Goal: Information Seeking & Learning: Learn about a topic

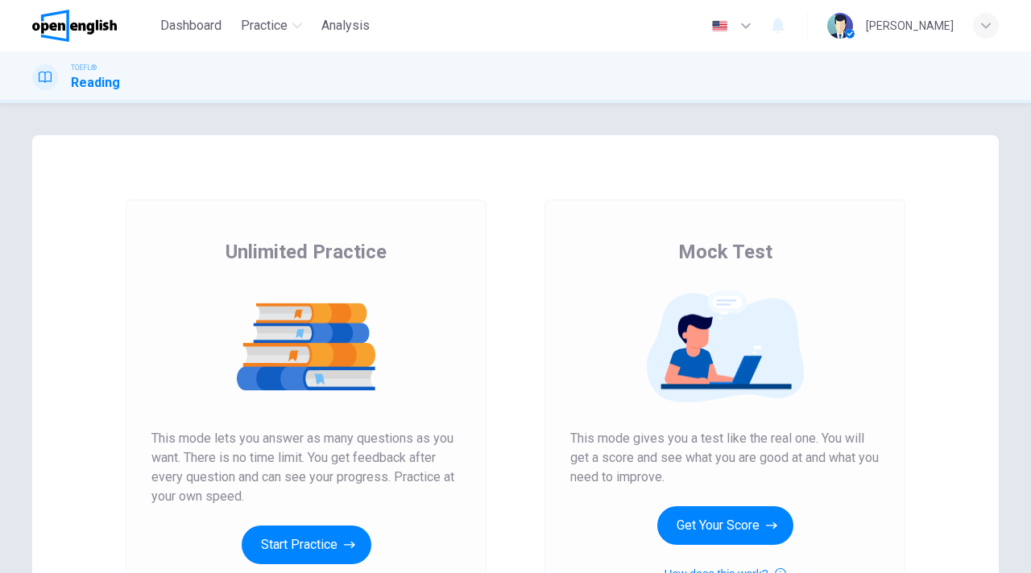
scroll to position [85, 0]
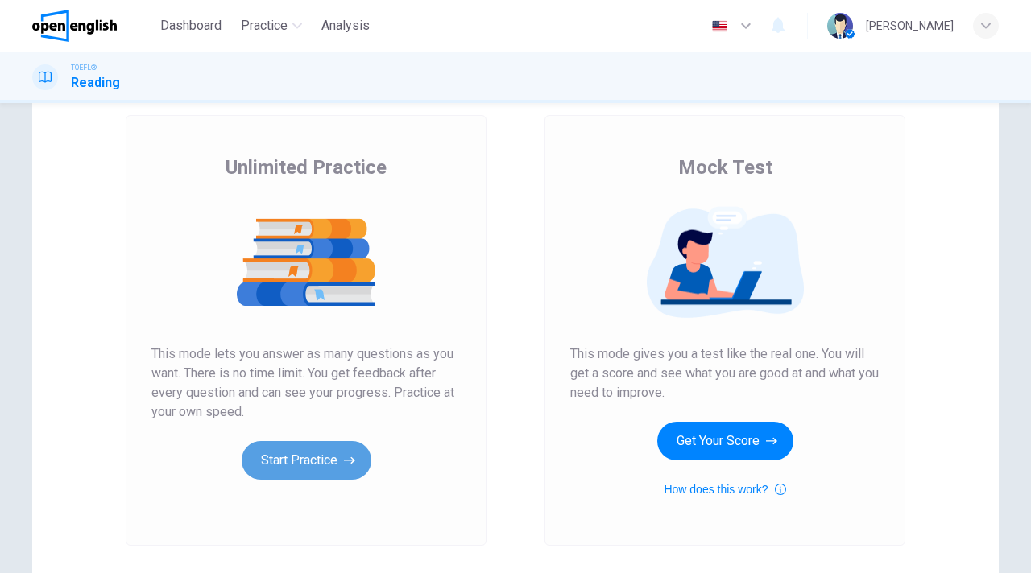
click at [278, 462] on button "Start Practice" at bounding box center [307, 460] width 130 height 39
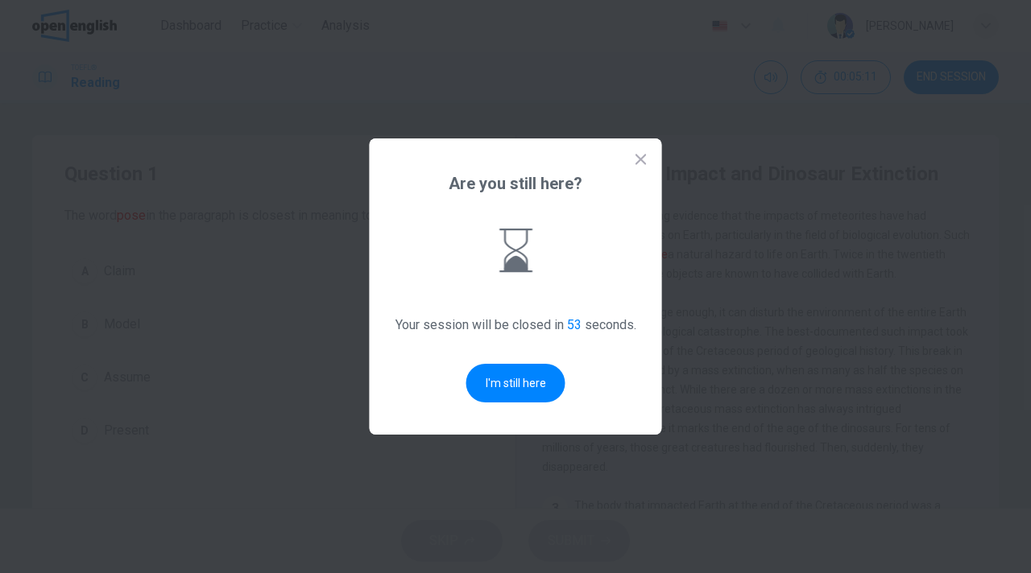
click at [540, 390] on button "I'm still here" at bounding box center [515, 383] width 99 height 39
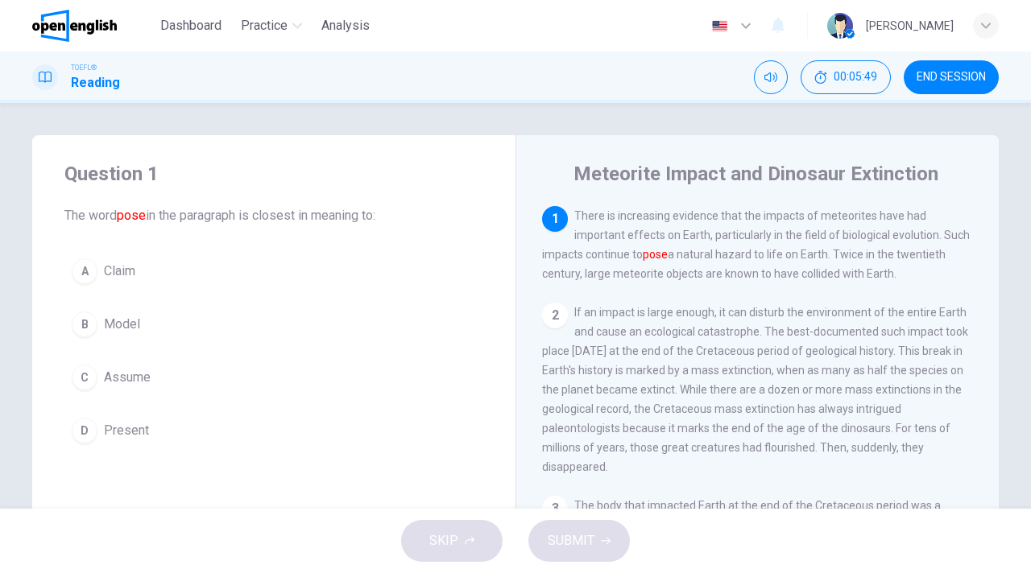
click at [88, 322] on div "B" at bounding box center [85, 325] width 26 height 26
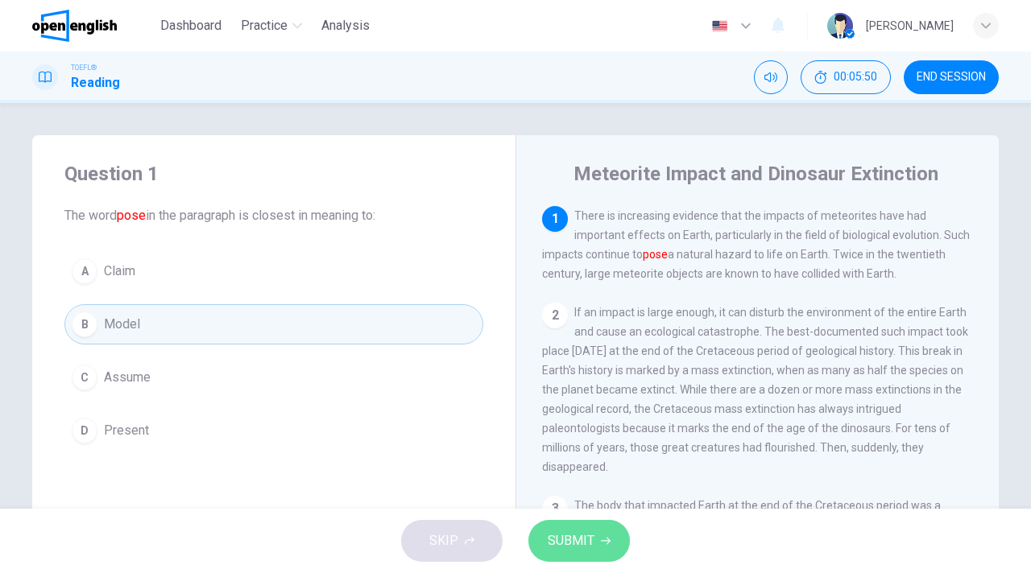
drag, startPoint x: 566, startPoint y: 536, endPoint x: 574, endPoint y: 505, distance: 32.4
click at [566, 536] on span "SUBMIT" at bounding box center [571, 541] width 47 height 23
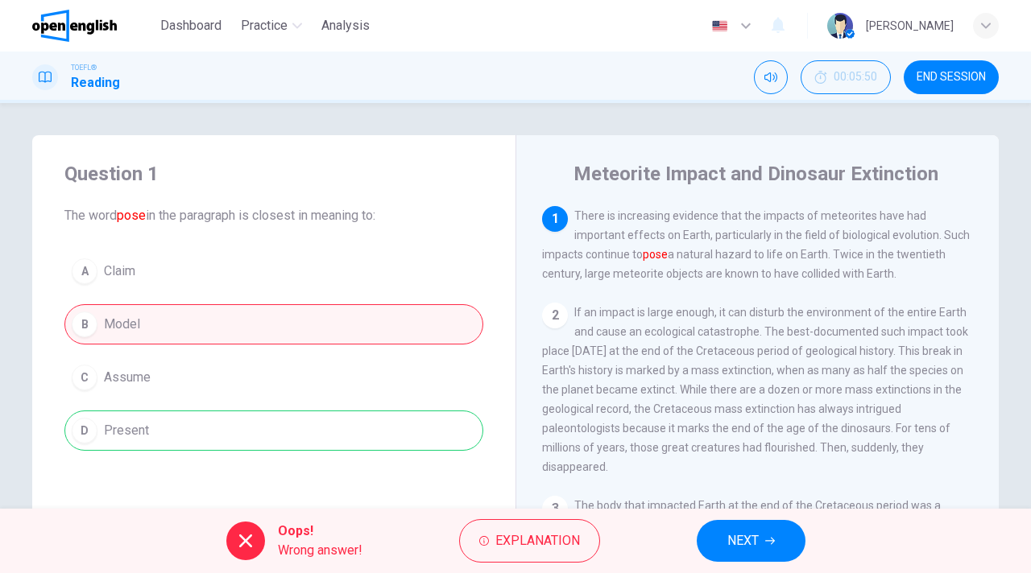
click at [732, 540] on span "NEXT" at bounding box center [742, 541] width 31 height 23
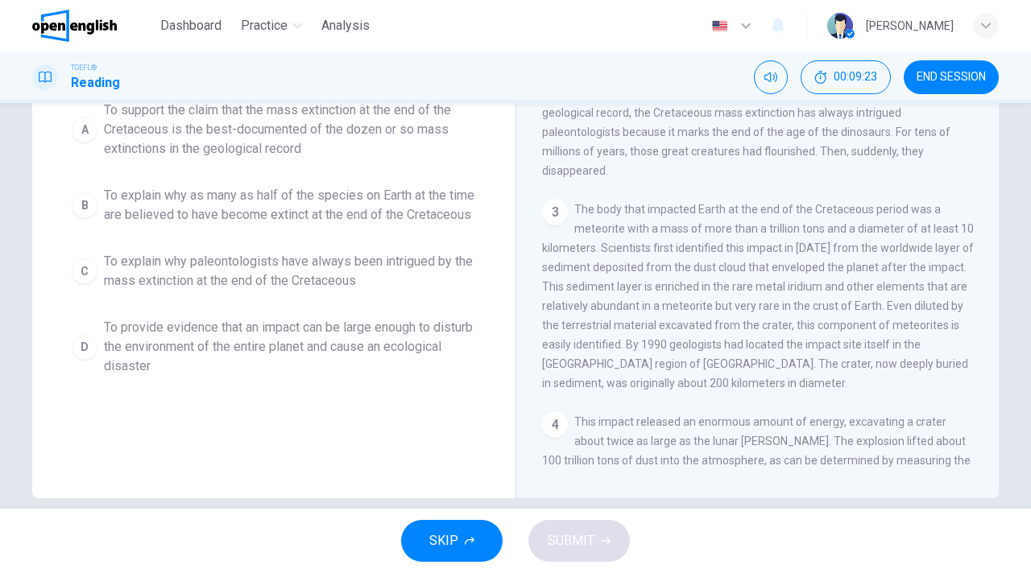
scroll to position [199, 0]
click at [92, 358] on div "D" at bounding box center [85, 345] width 26 height 26
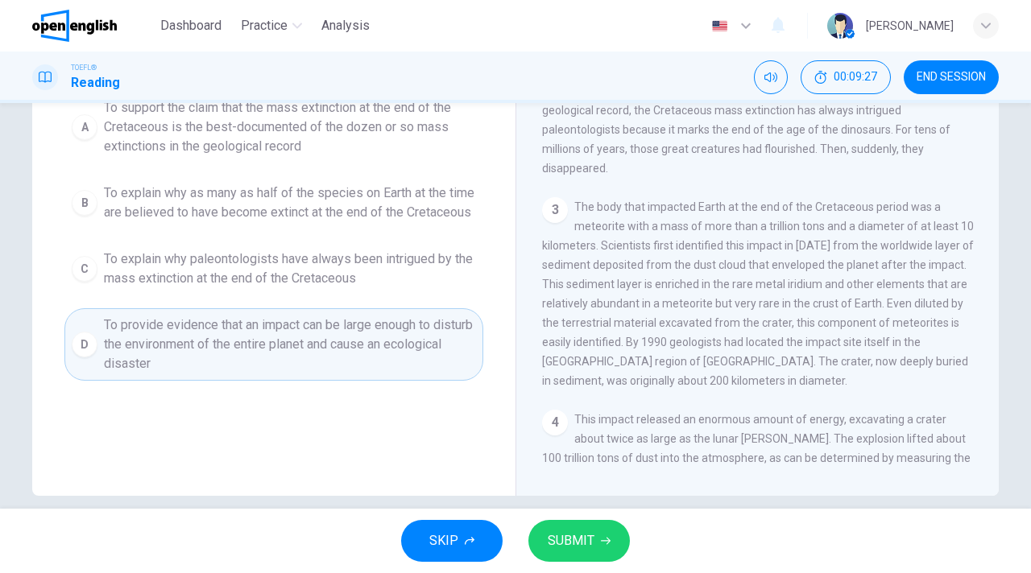
click at [602, 544] on icon "button" at bounding box center [606, 541] width 10 height 10
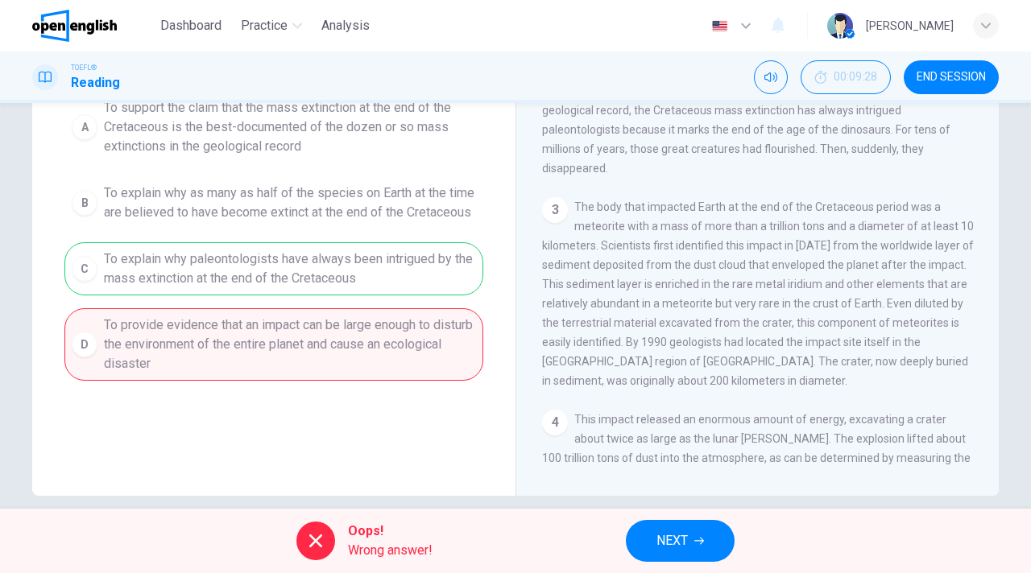
scroll to position [60, 0]
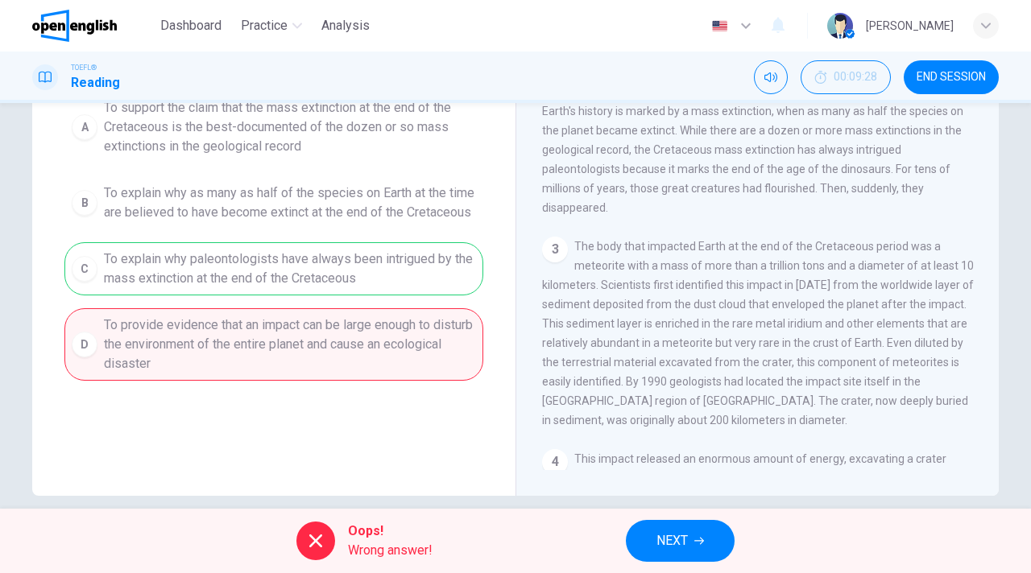
click at [674, 533] on span "NEXT" at bounding box center [671, 541] width 31 height 23
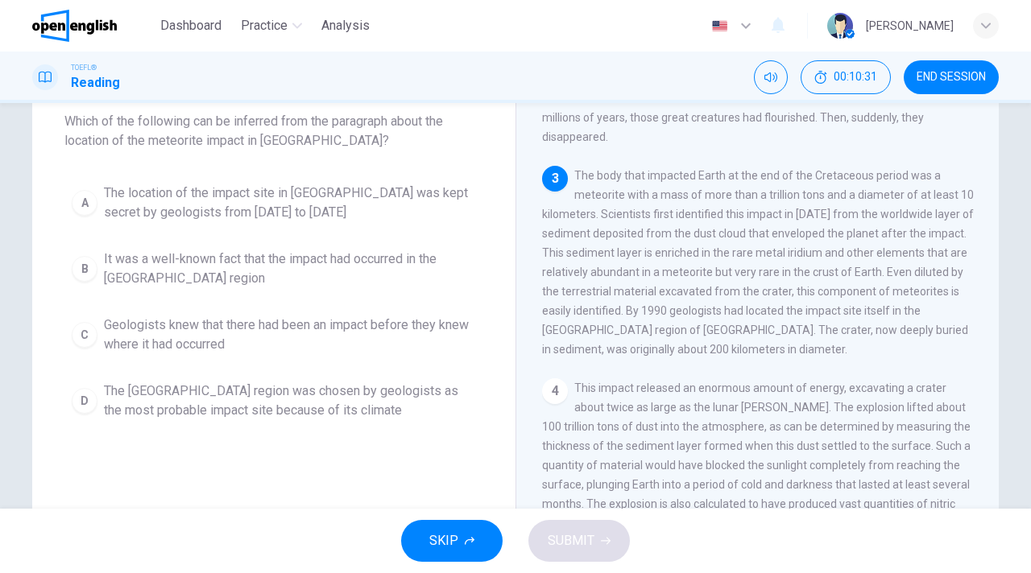
scroll to position [95, 0]
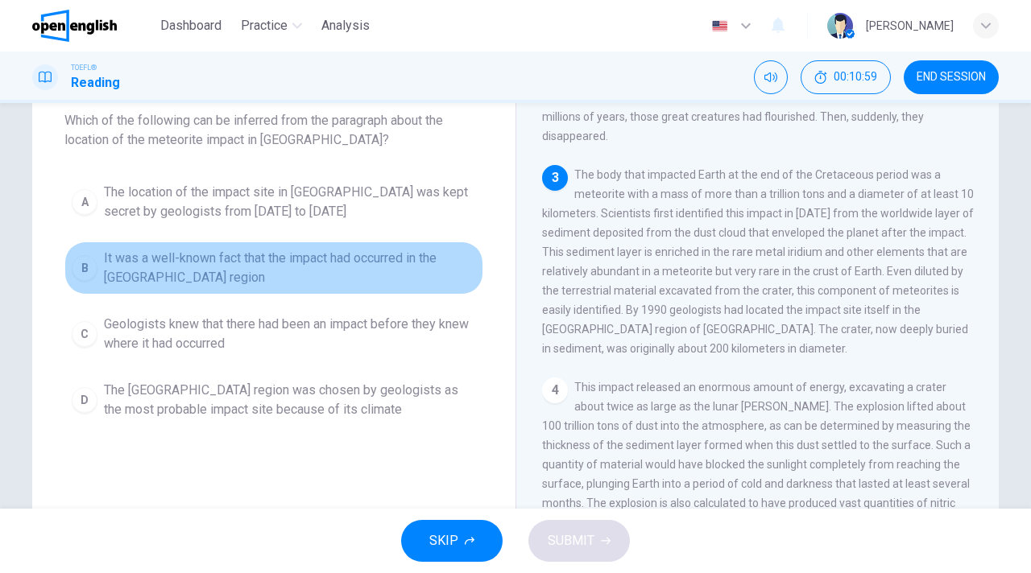
click at [209, 267] on span "It was a well-known fact that the impact had occurred in the [GEOGRAPHIC_DATA] …" at bounding box center [290, 268] width 372 height 39
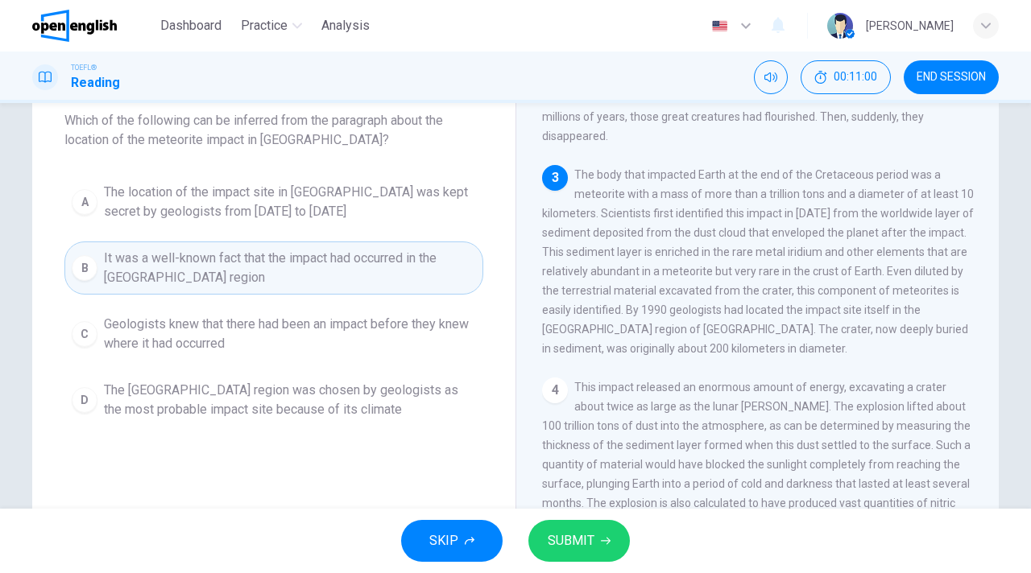
click at [576, 540] on span "SUBMIT" at bounding box center [571, 541] width 47 height 23
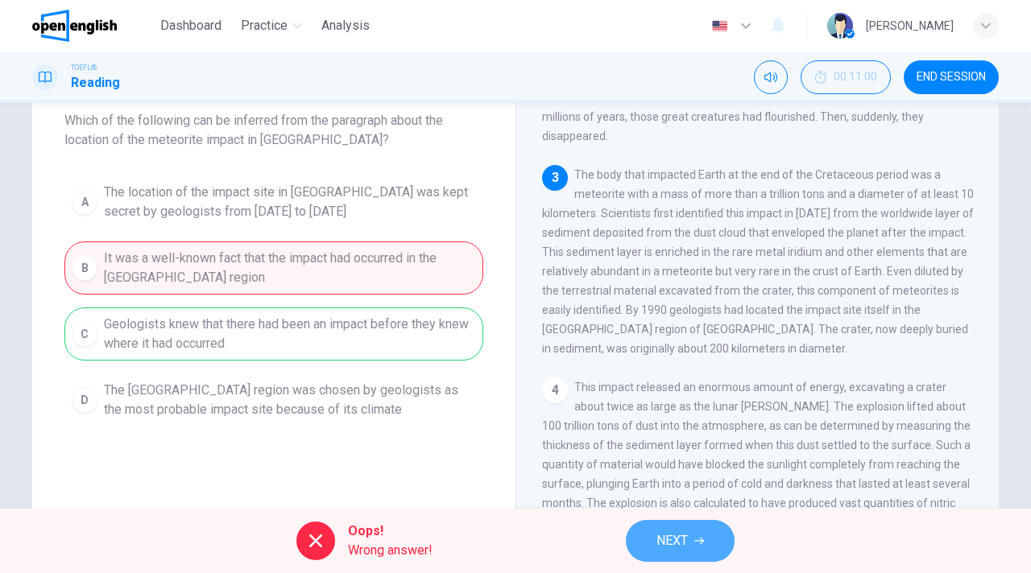
click at [683, 548] on span "NEXT" at bounding box center [671, 541] width 31 height 23
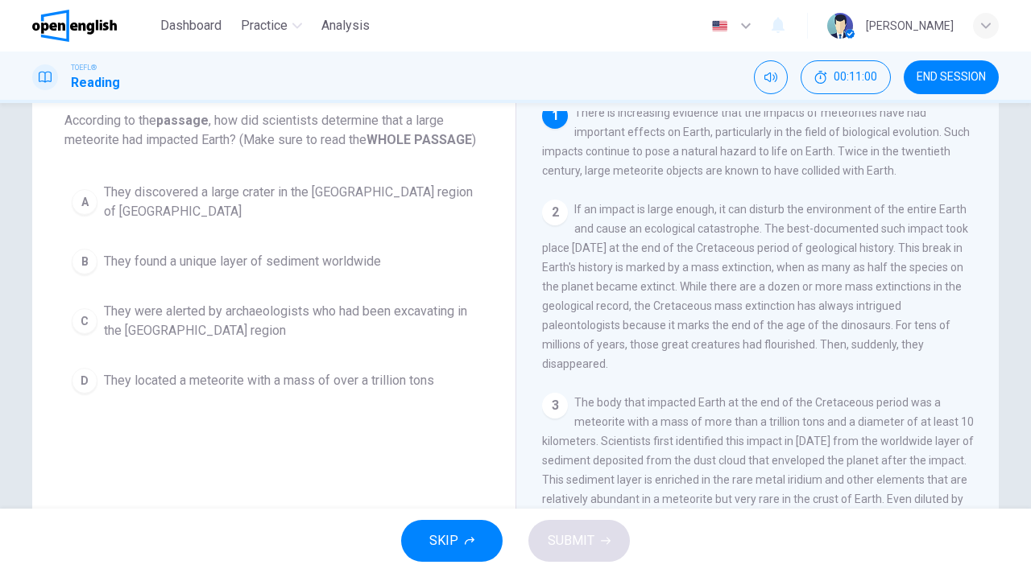
scroll to position [0, 0]
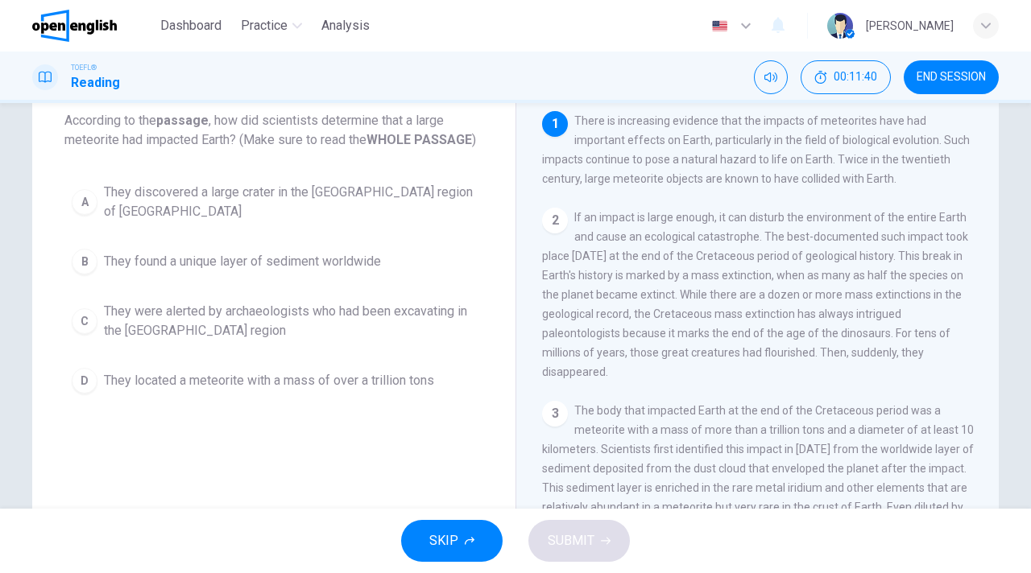
click at [92, 368] on div "D" at bounding box center [85, 381] width 26 height 26
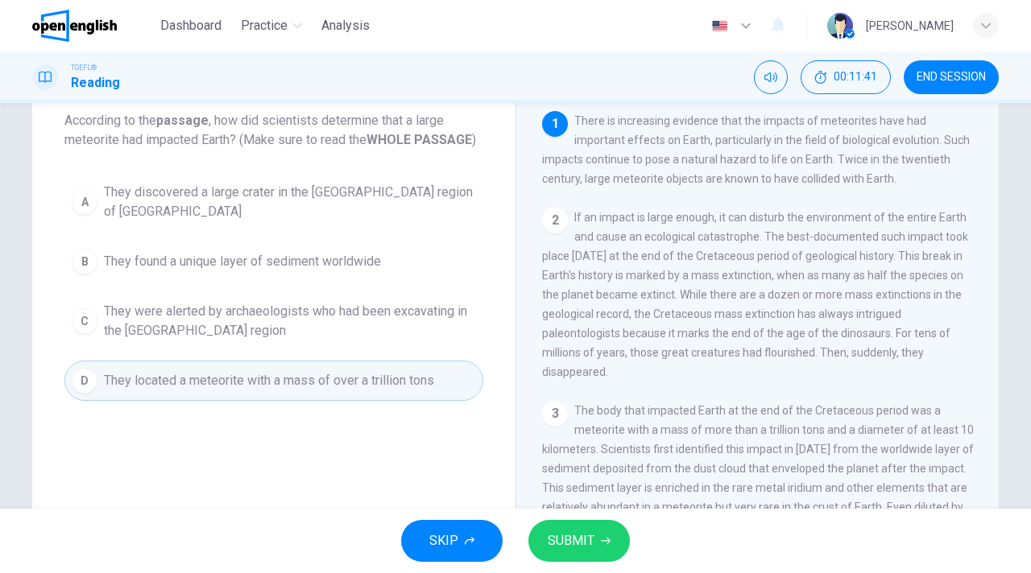
click at [560, 545] on span "SUBMIT" at bounding box center [571, 541] width 47 height 23
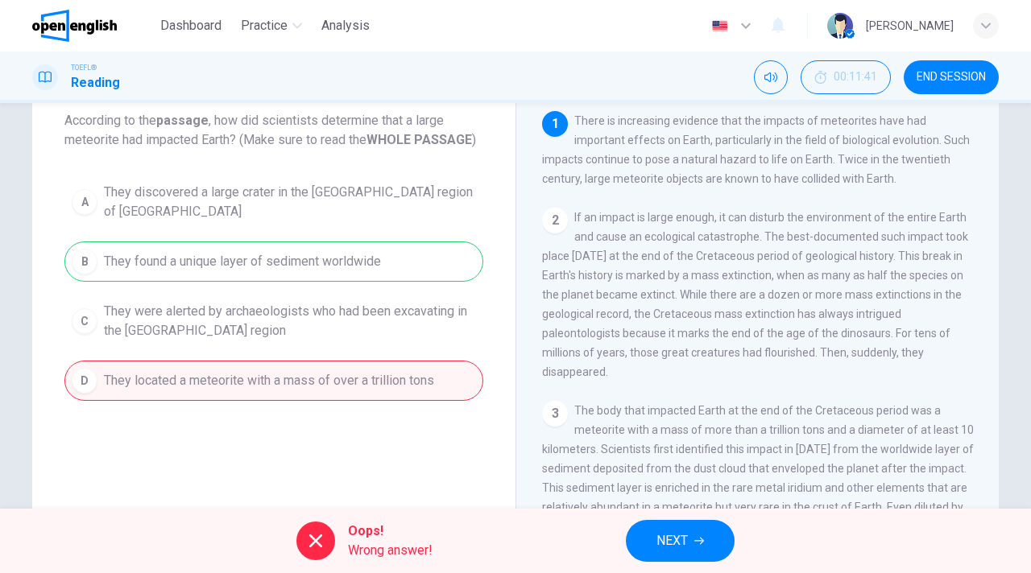
drag, startPoint x: 677, startPoint y: 540, endPoint x: 599, endPoint y: 484, distance: 95.9
click at [677, 540] on span "NEXT" at bounding box center [671, 541] width 31 height 23
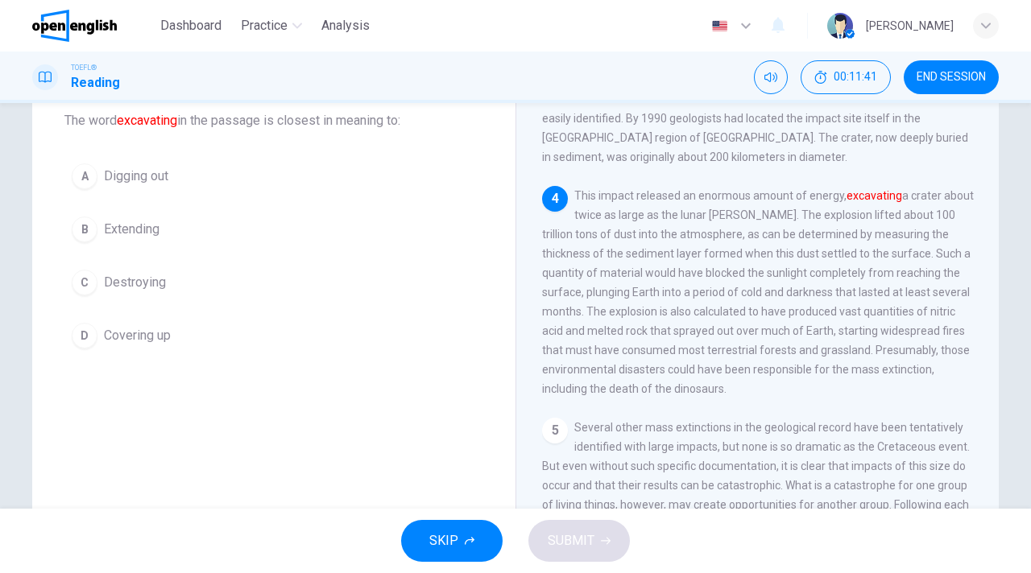
scroll to position [441, 0]
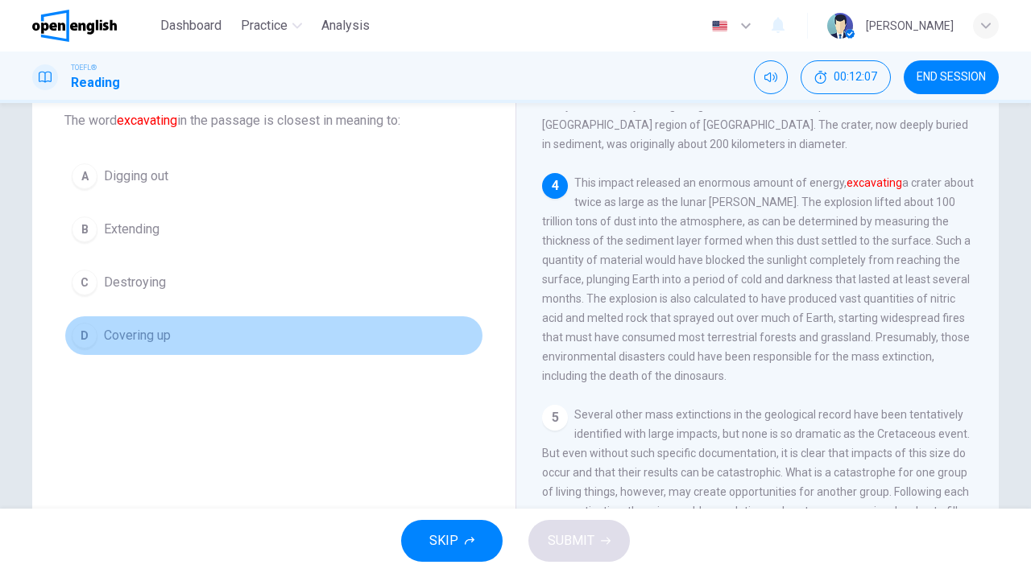
click at [87, 329] on div "D" at bounding box center [85, 336] width 26 height 26
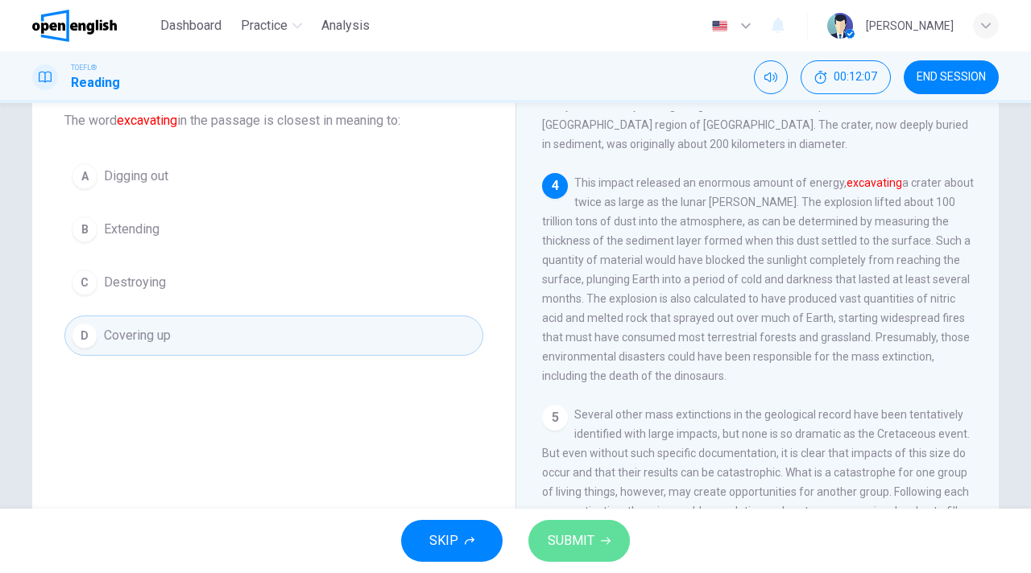
click at [594, 548] on button "SUBMIT" at bounding box center [578, 541] width 101 height 42
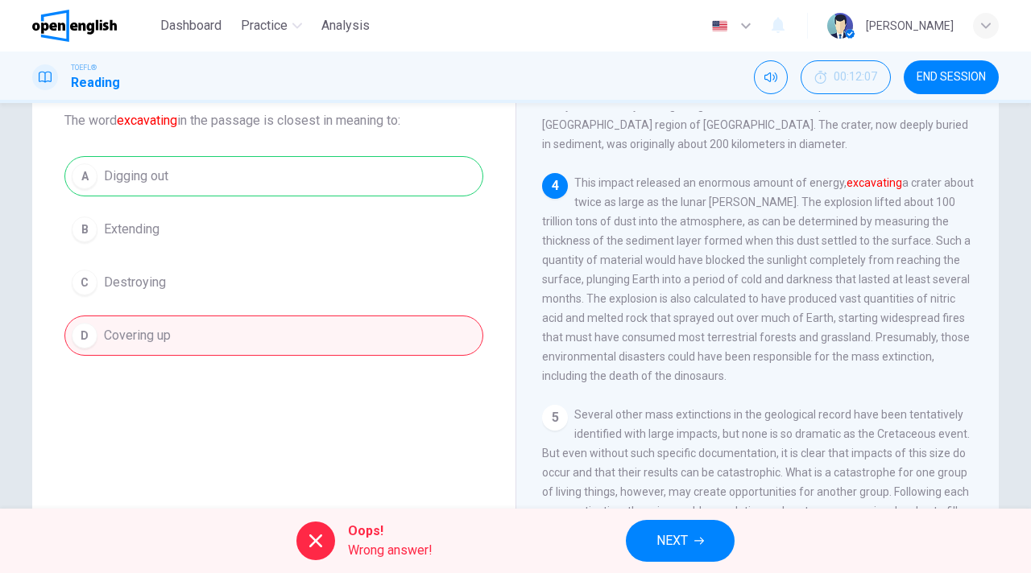
click at [659, 544] on span "NEXT" at bounding box center [671, 541] width 31 height 23
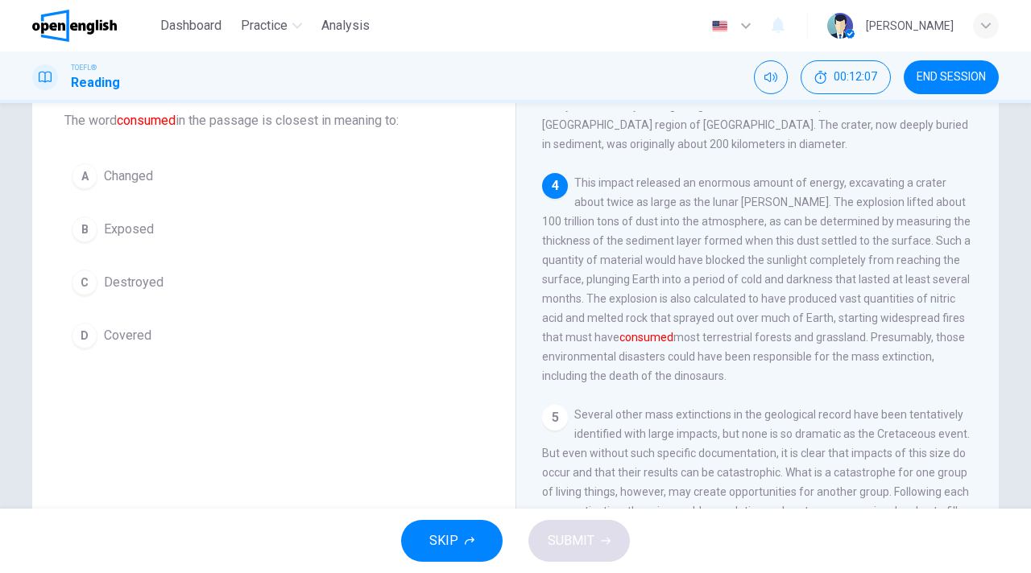
scroll to position [521, 0]
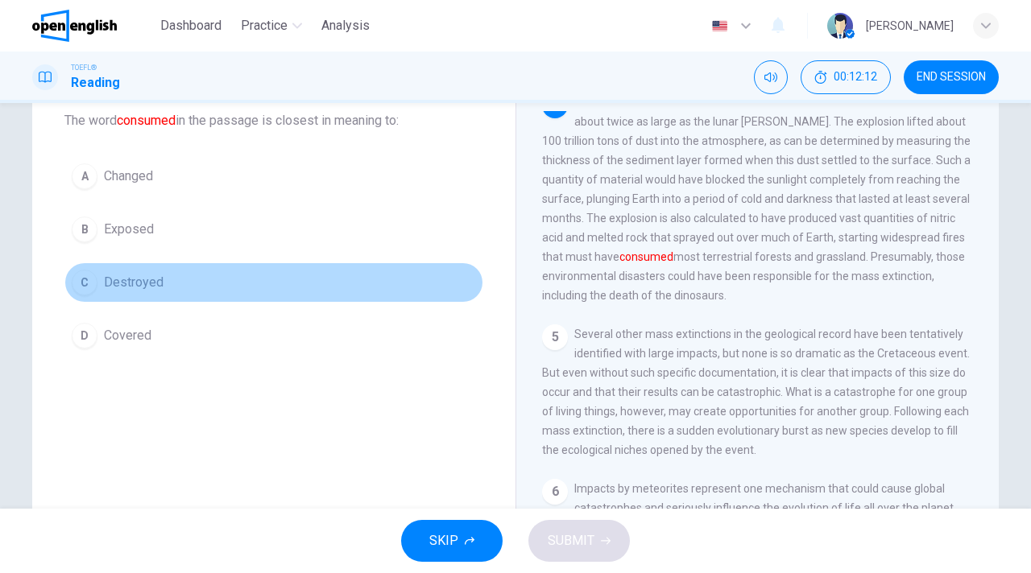
drag, startPoint x: 81, startPoint y: 283, endPoint x: 416, endPoint y: 496, distance: 396.8
click at [81, 283] on div "C" at bounding box center [85, 283] width 26 height 26
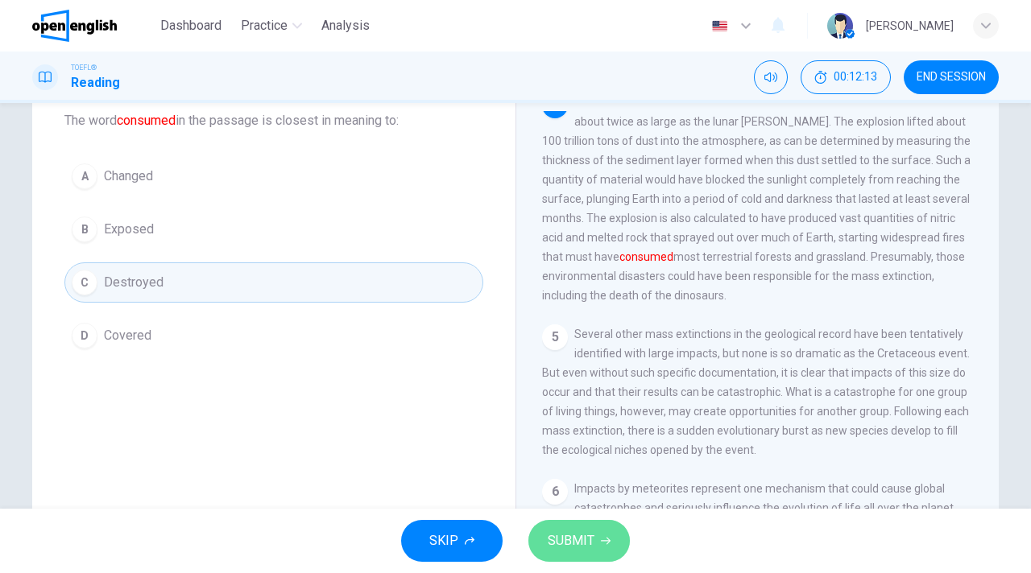
click at [586, 552] on button "SUBMIT" at bounding box center [578, 541] width 101 height 42
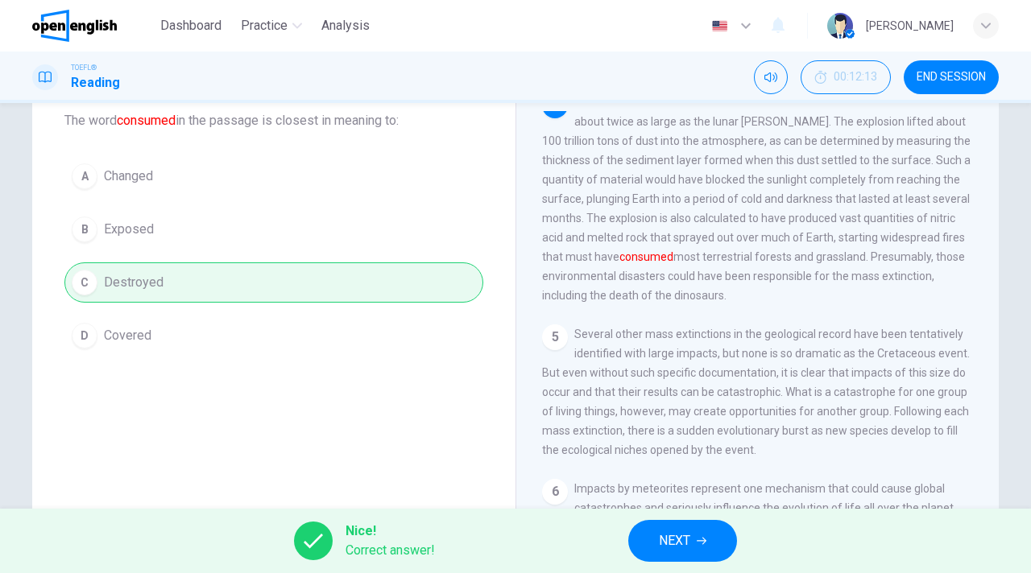
click at [674, 540] on span "NEXT" at bounding box center [674, 541] width 31 height 23
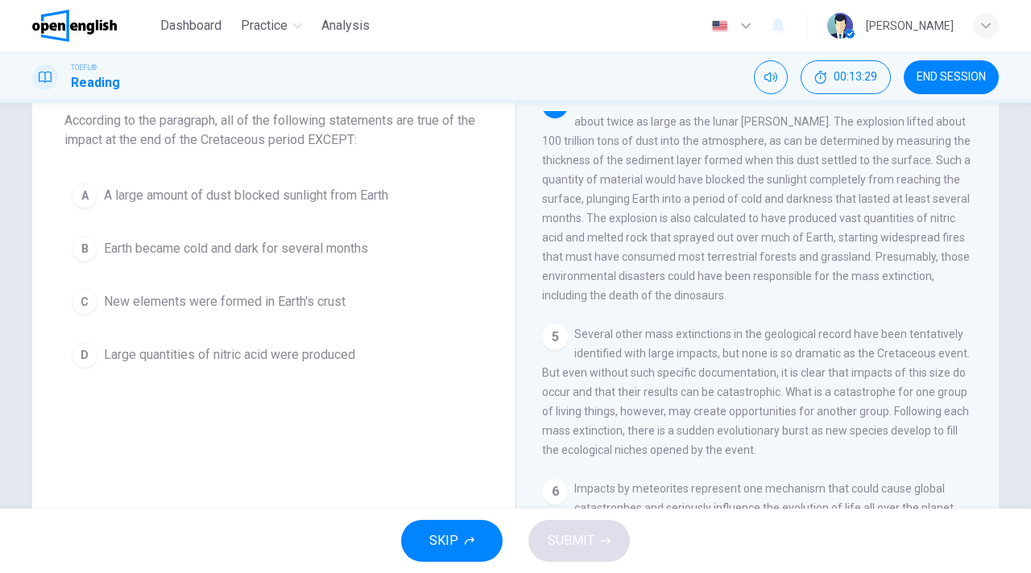
drag, startPoint x: 87, startPoint y: 302, endPoint x: 407, endPoint y: 339, distance: 321.9
click at [89, 302] on div "C" at bounding box center [85, 302] width 26 height 26
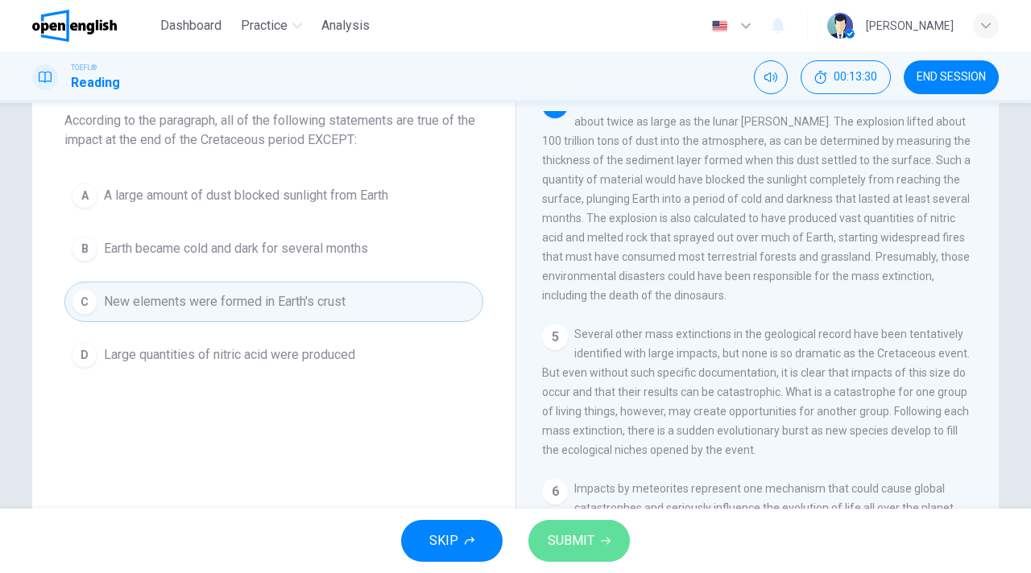
click at [578, 542] on span "SUBMIT" at bounding box center [571, 541] width 47 height 23
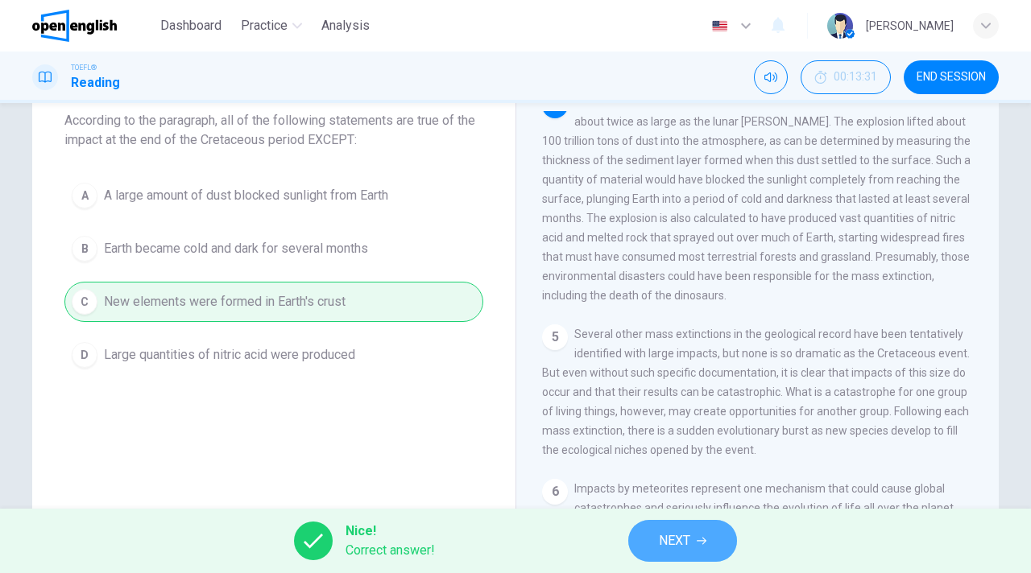
click at [664, 540] on span "NEXT" at bounding box center [674, 541] width 31 height 23
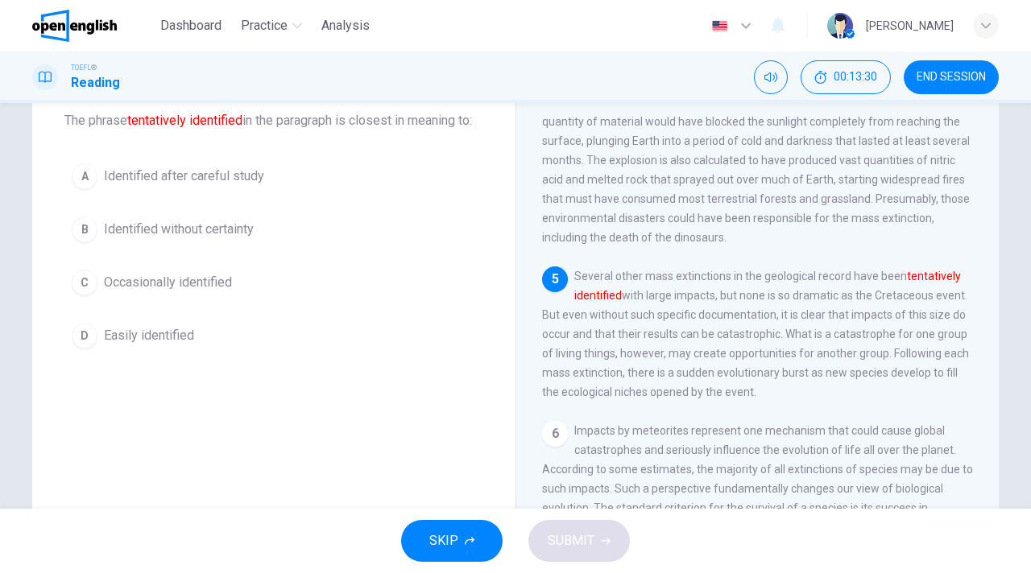
scroll to position [601, 0]
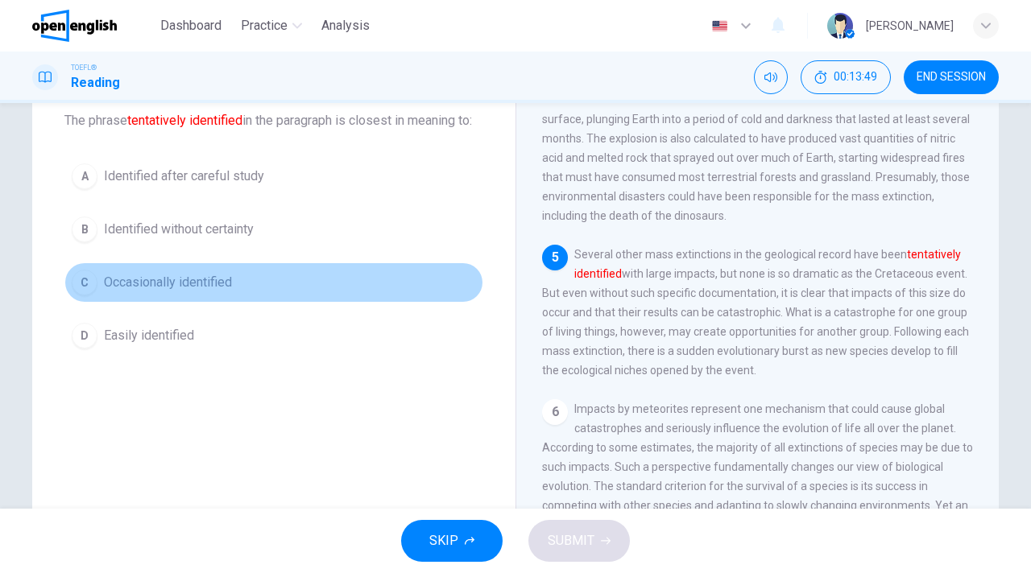
click at [80, 296] on div "C" at bounding box center [85, 283] width 26 height 26
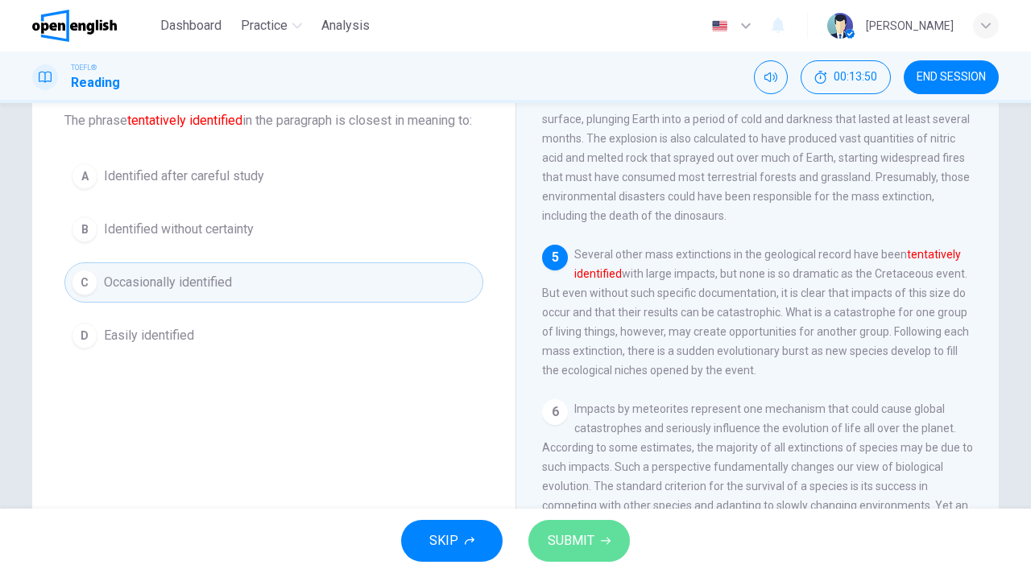
click at [594, 549] on button "SUBMIT" at bounding box center [578, 541] width 101 height 42
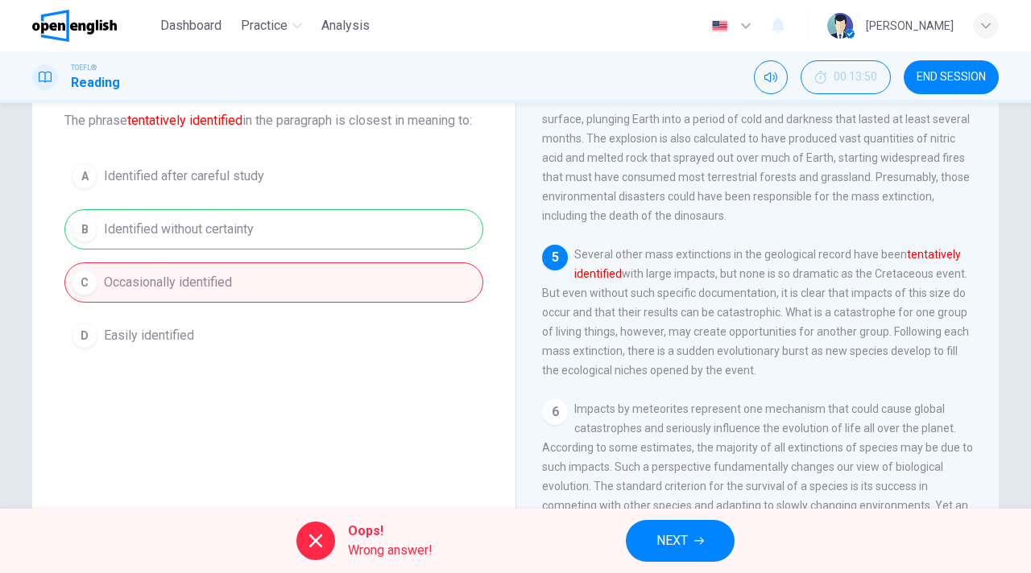
click at [674, 544] on span "NEXT" at bounding box center [671, 541] width 31 height 23
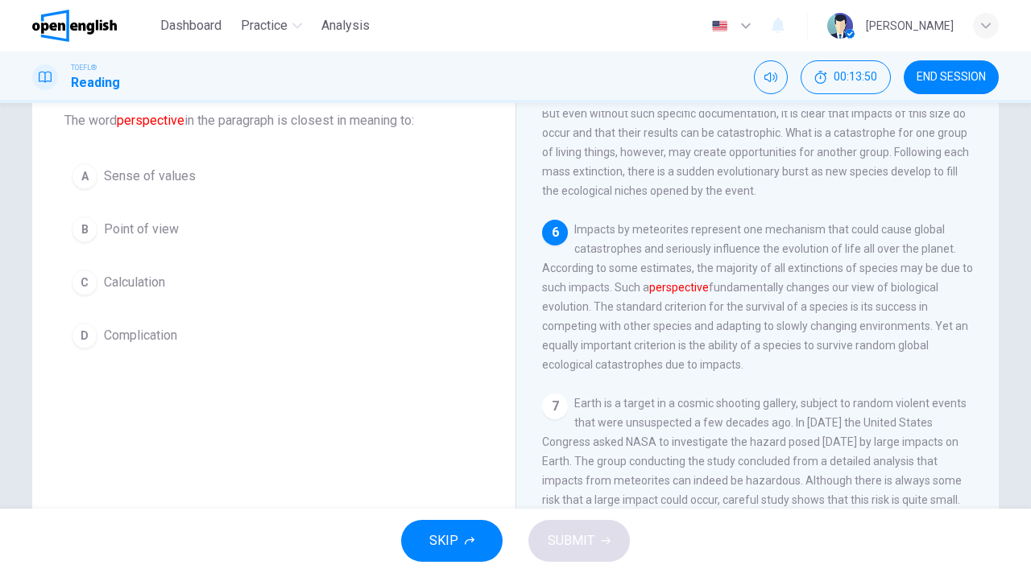
scroll to position [781, 0]
click at [115, 228] on span "Point of view" at bounding box center [141, 229] width 75 height 19
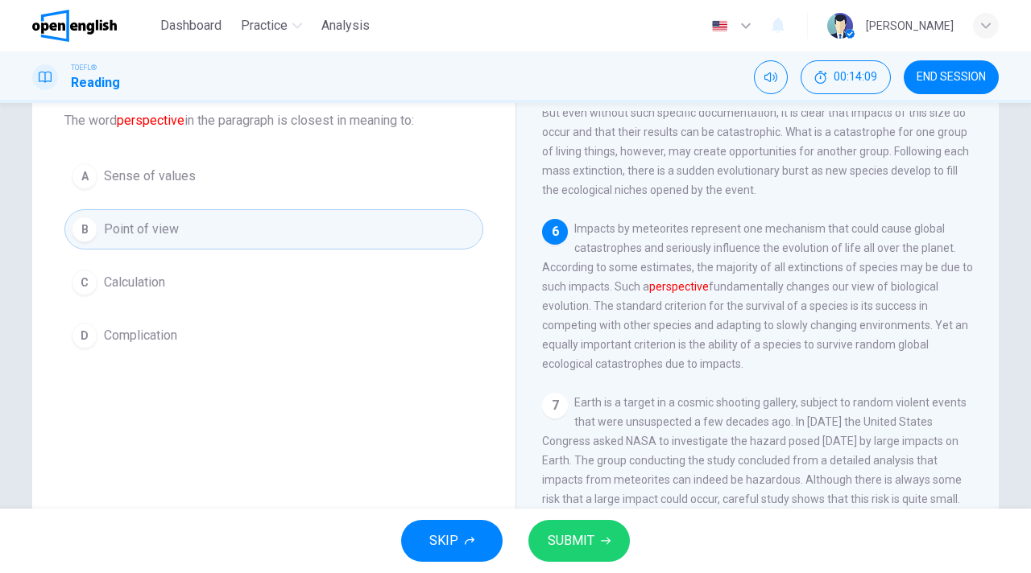
click at [571, 541] on span "SUBMIT" at bounding box center [571, 541] width 47 height 23
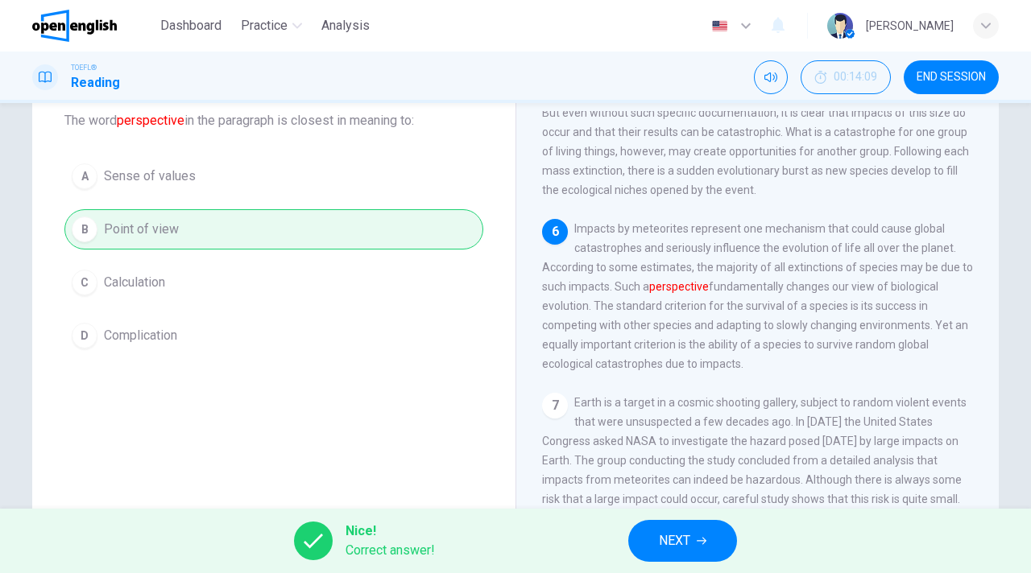
click at [655, 533] on button "NEXT" at bounding box center [682, 541] width 109 height 42
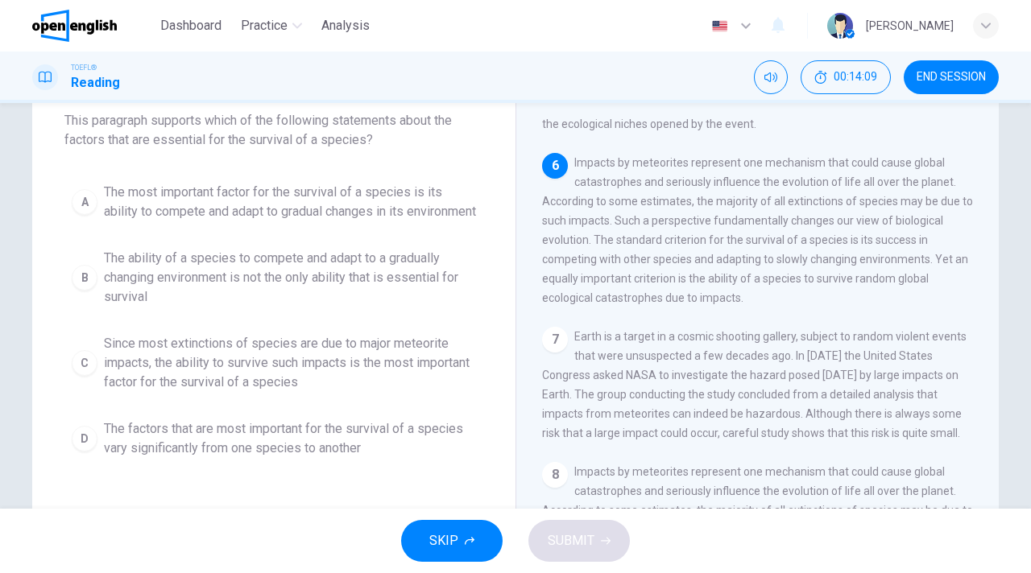
scroll to position [922, 0]
